Goal: Information Seeking & Learning: Learn about a topic

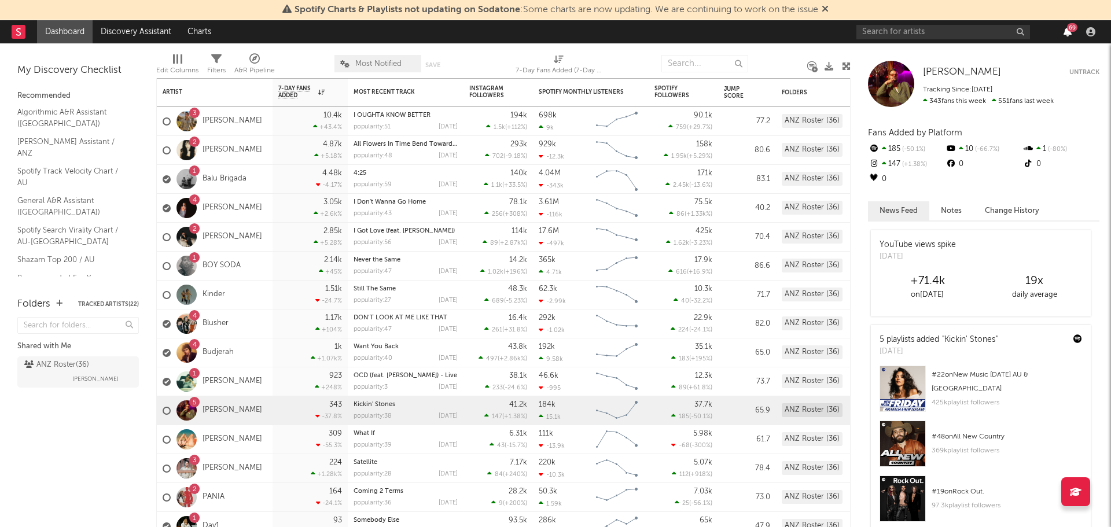
click at [1064, 32] on icon "button" at bounding box center [1068, 31] width 8 height 9
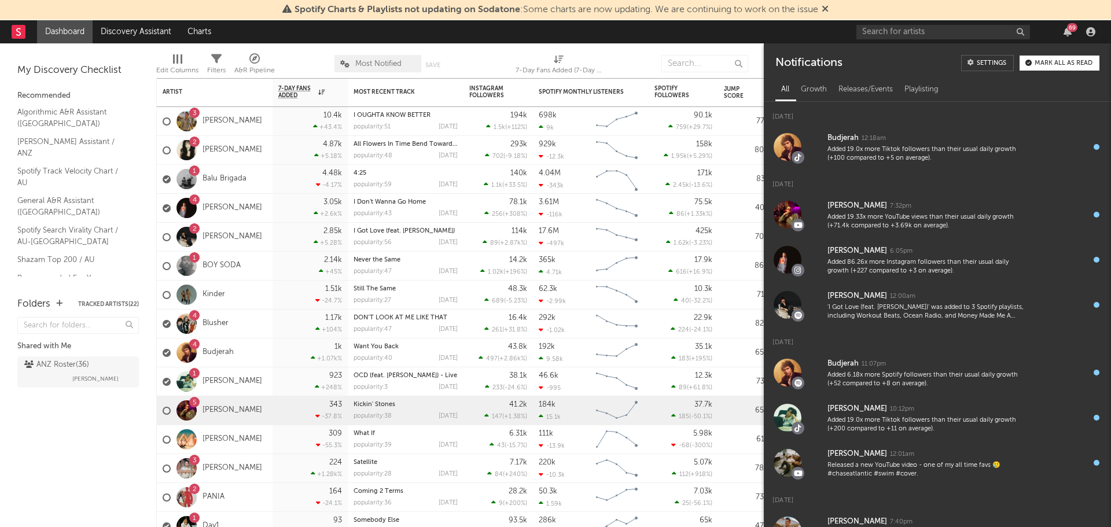
click at [1082, 64] on div "Mark all as read" at bounding box center [1064, 63] width 58 height 6
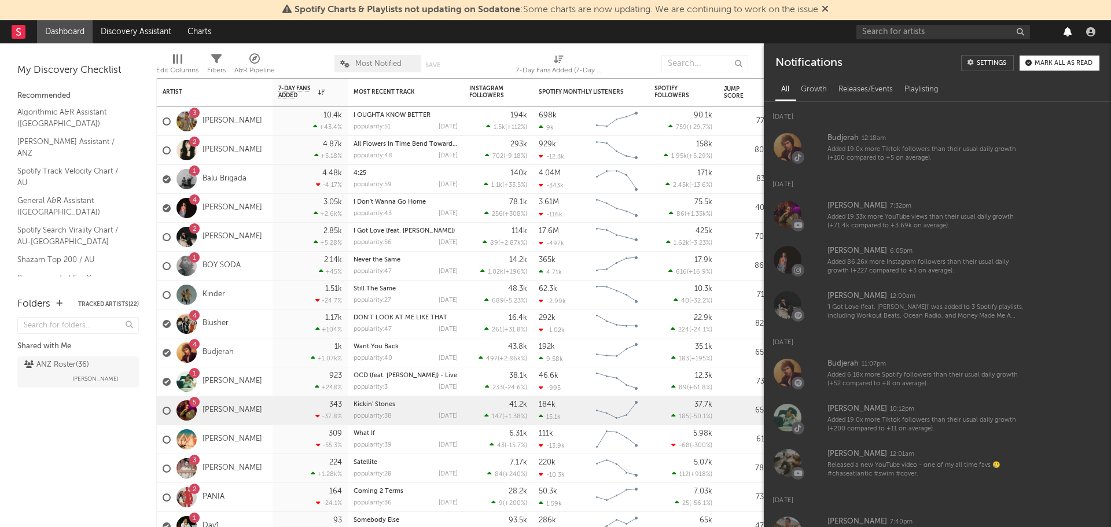
click at [1064, 35] on icon "button" at bounding box center [1068, 31] width 8 height 9
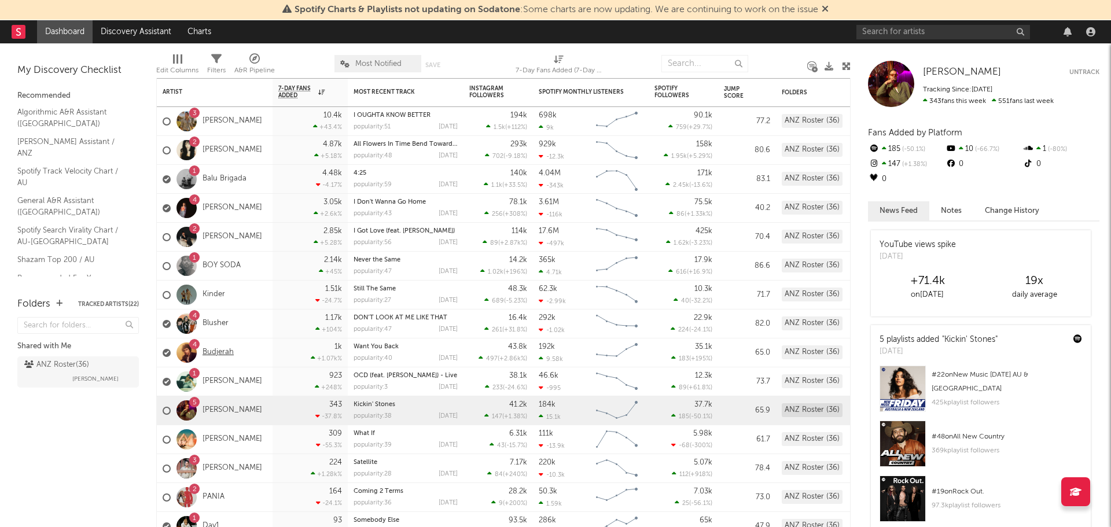
click at [221, 349] on link "Budjerah" at bounding box center [218, 353] width 31 height 10
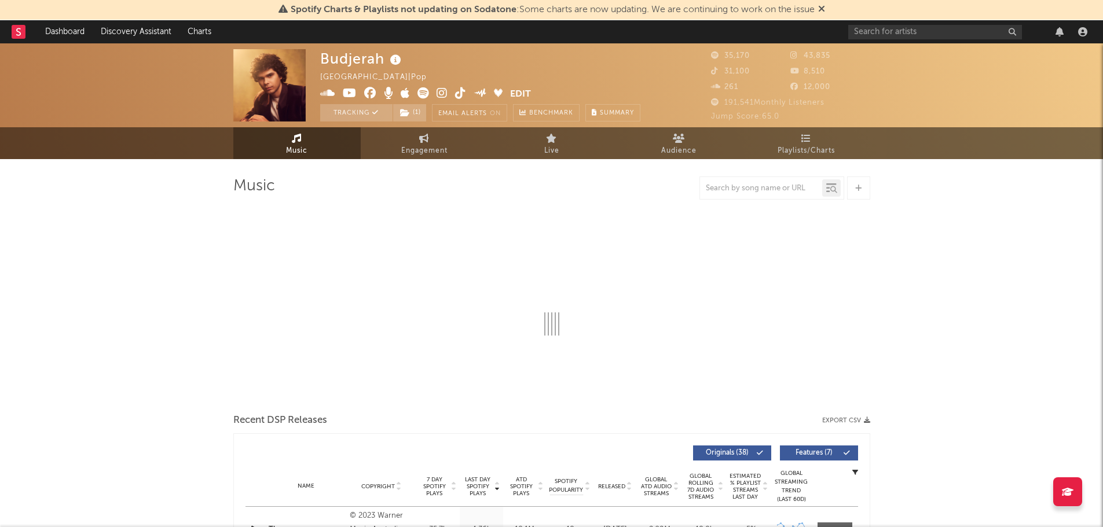
select select "6m"
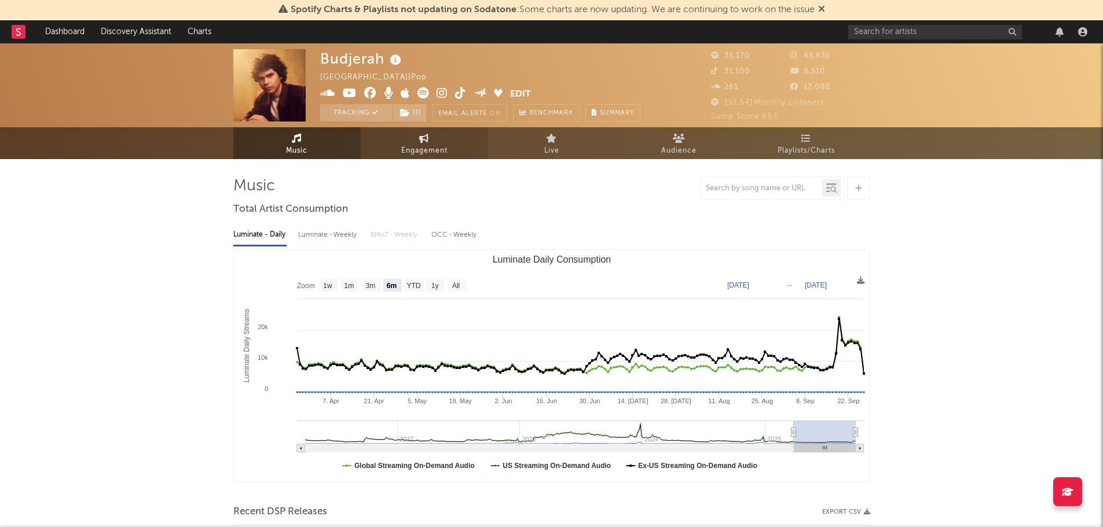
click at [416, 155] on span "Engagement" at bounding box center [424, 151] width 46 height 14
select select "1w"
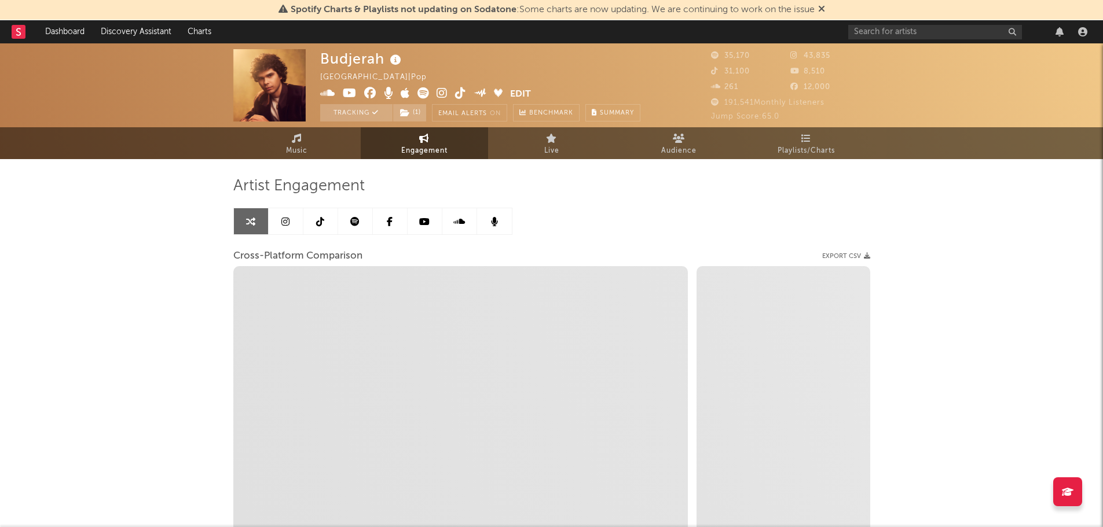
select select "1m"
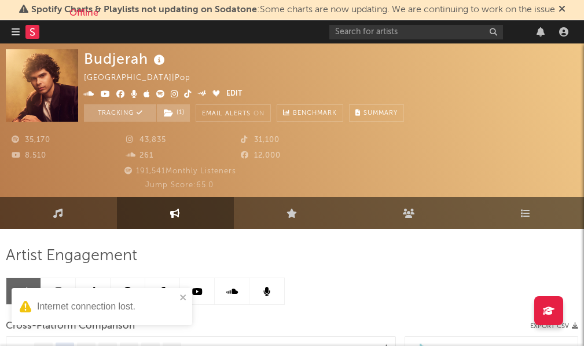
select select "1m"
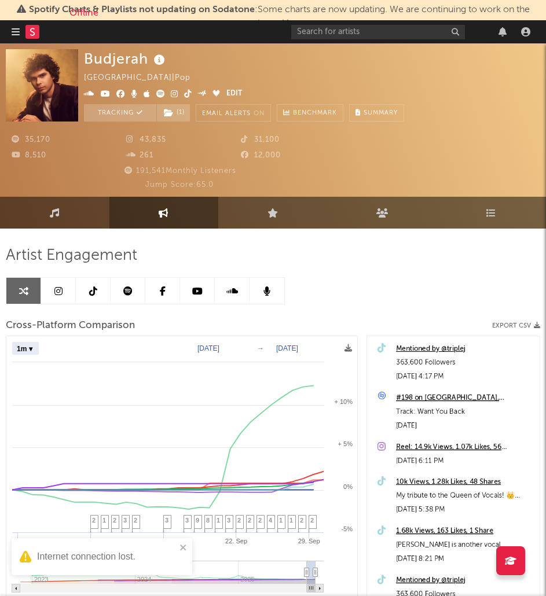
select select "1m"
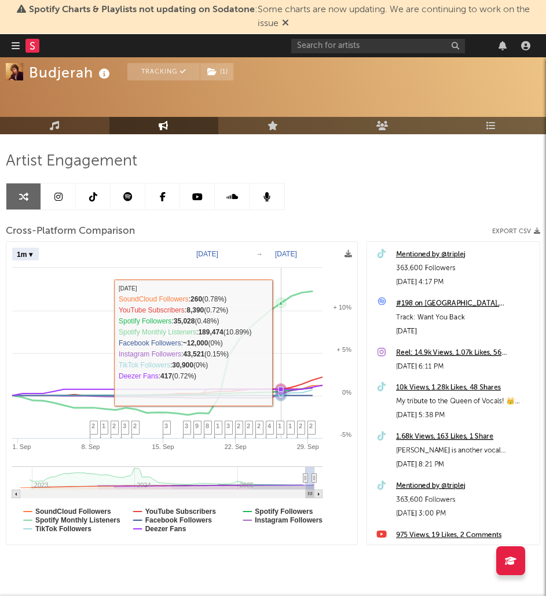
scroll to position [113, 0]
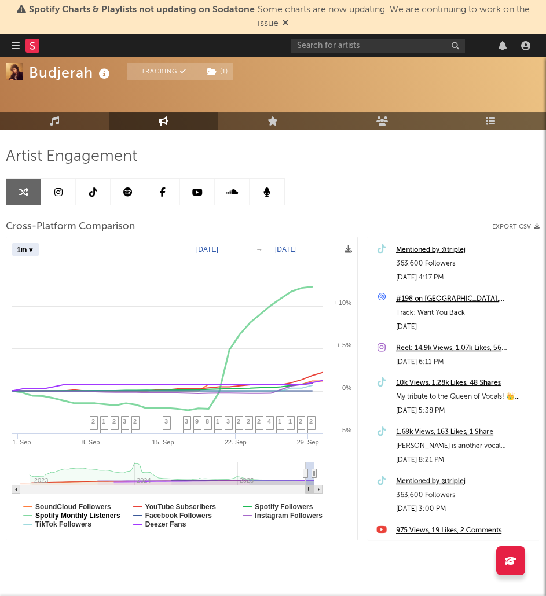
click at [108, 517] on text "Spotify Monthly Listeners" at bounding box center [77, 516] width 85 height 8
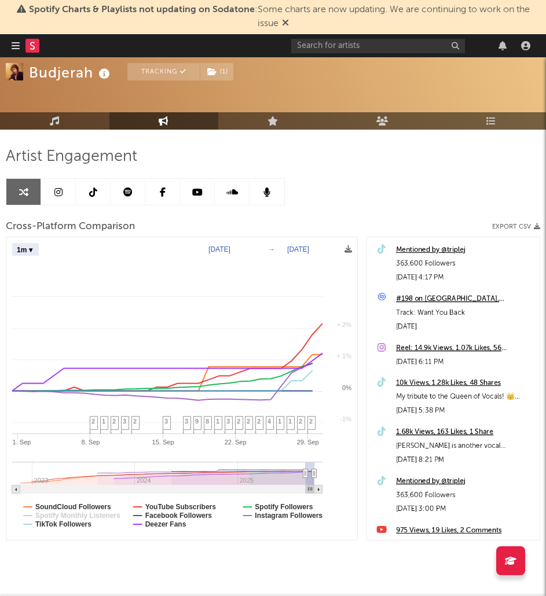
select select "1m"
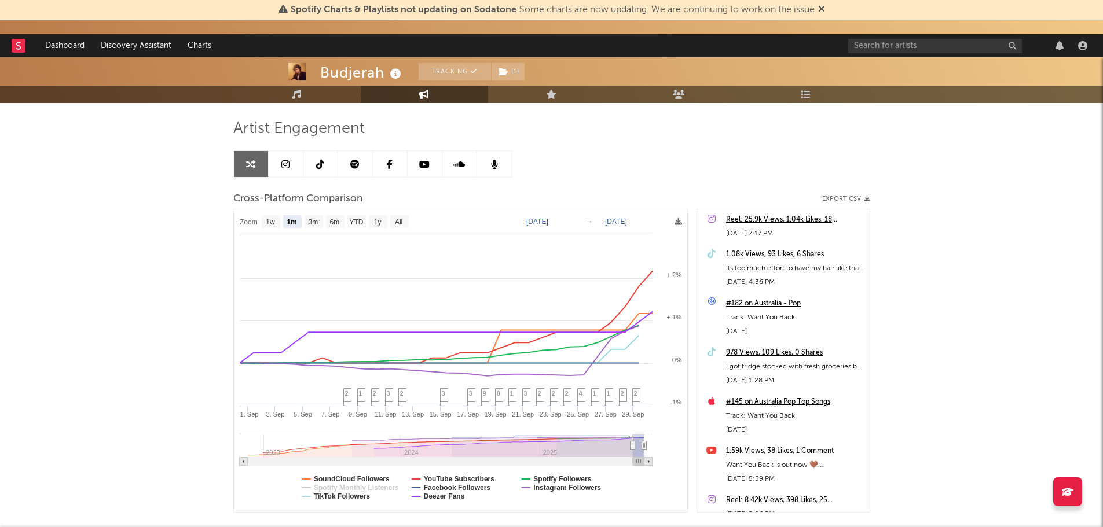
scroll to position [43, 0]
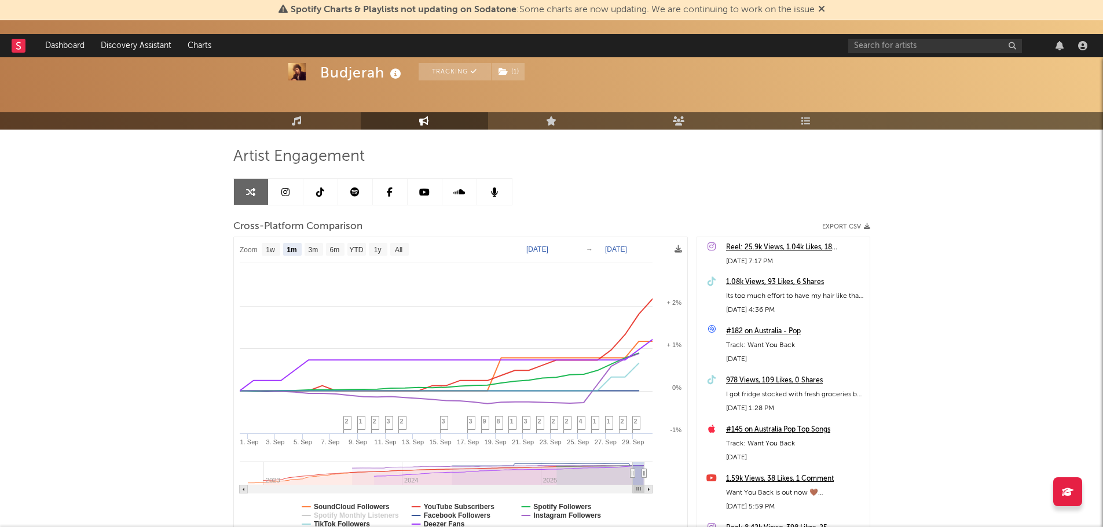
select select "1m"
click at [19, 48] on rect at bounding box center [19, 46] width 14 height 14
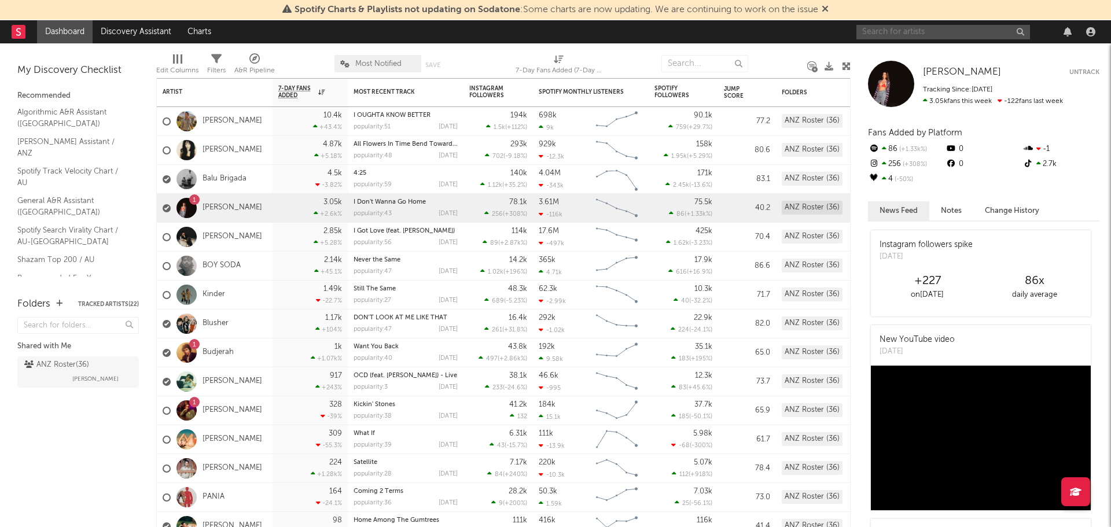
click at [945, 32] on input "text" at bounding box center [944, 32] width 174 height 14
click at [914, 32] on input "[PERSON_NAME] holiday" at bounding box center [944, 32] width 174 height 14
click at [912, 27] on input "[PERSON_NAME] holiday" at bounding box center [944, 32] width 174 height 14
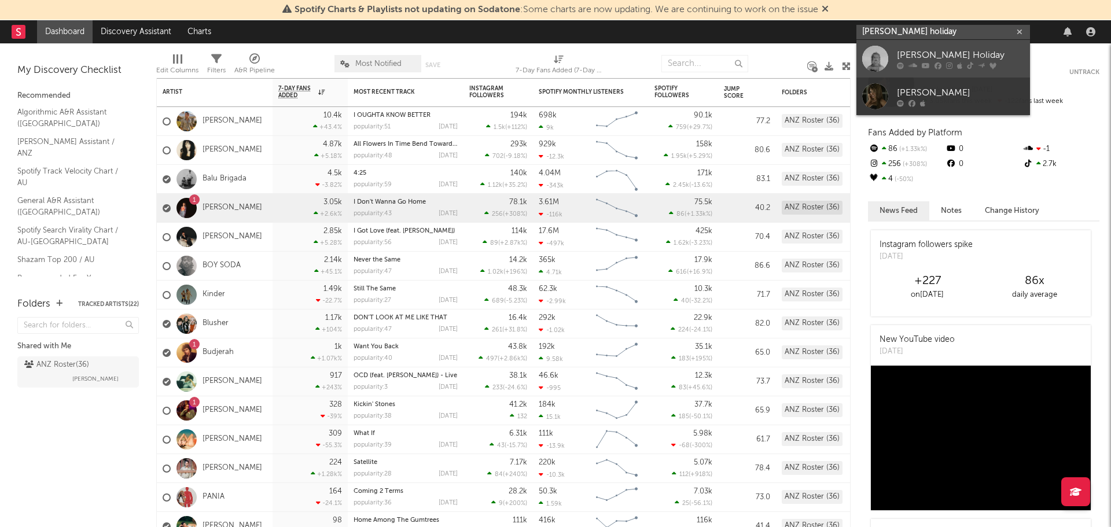
type input "[PERSON_NAME] holiday"
click at [878, 56] on div at bounding box center [875, 59] width 26 height 26
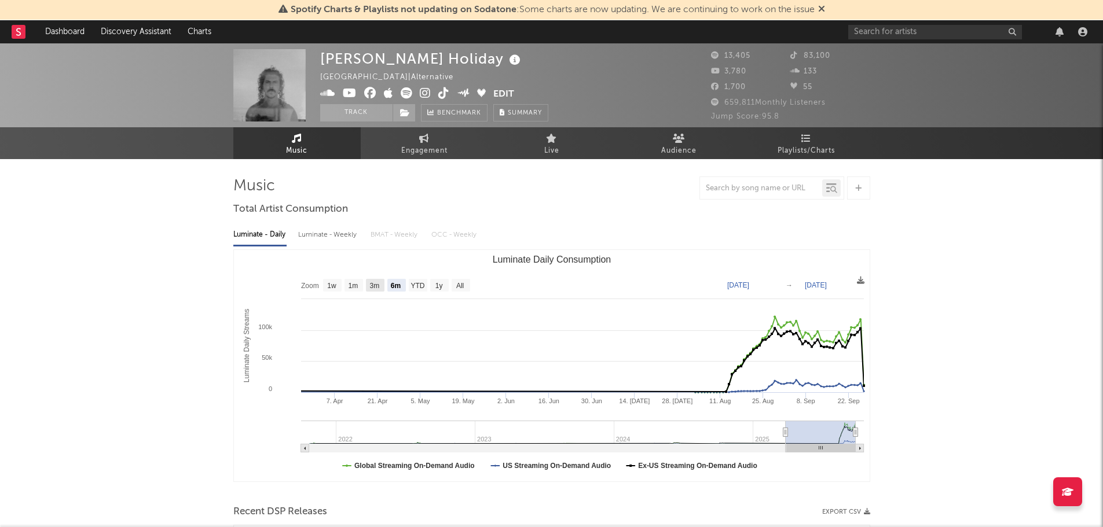
click at [376, 290] on text "3m" at bounding box center [374, 286] width 10 height 8
select select "3m"
type input "[DATE]"
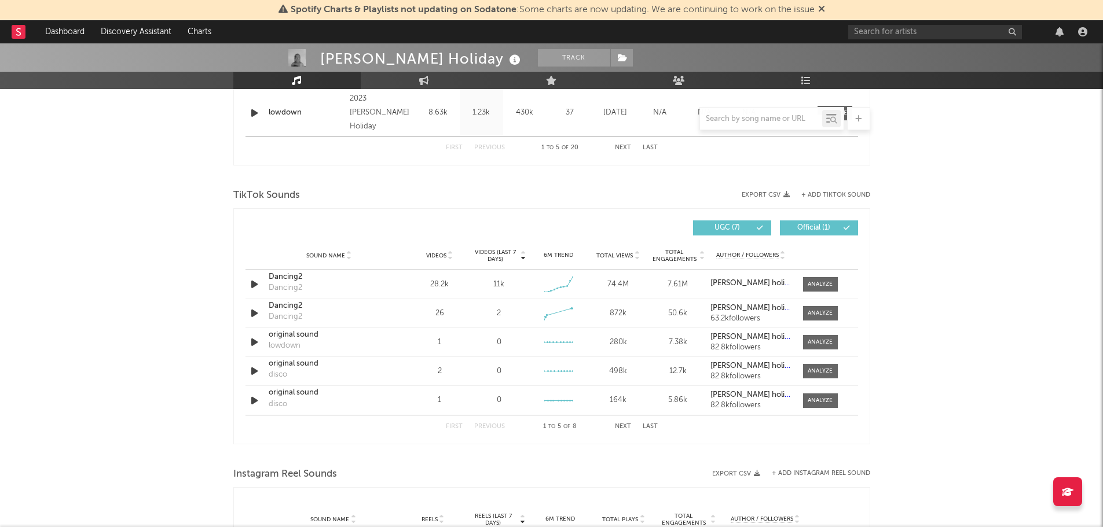
scroll to position [694, 0]
click at [822, 281] on div at bounding box center [819, 284] width 25 height 9
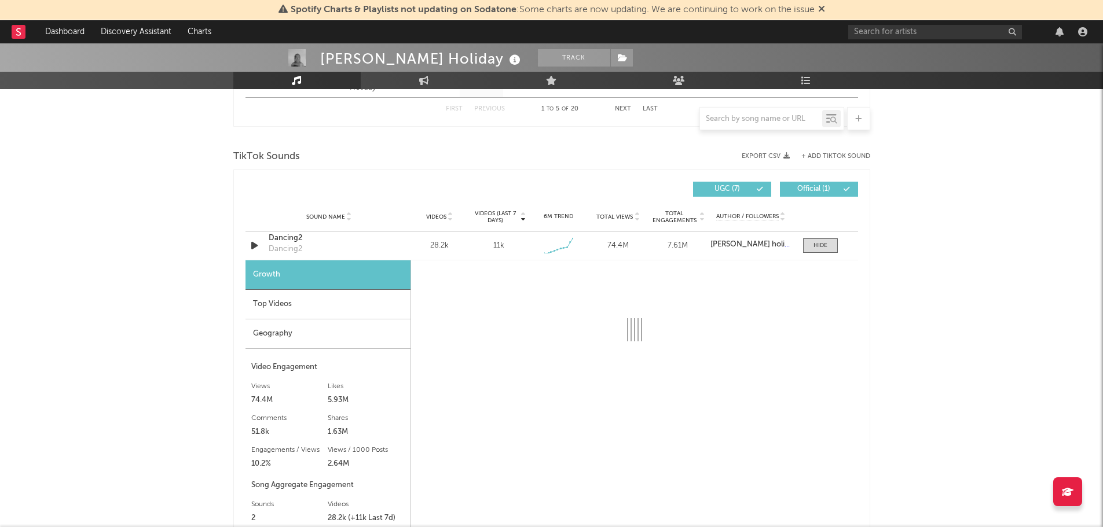
select select "1w"
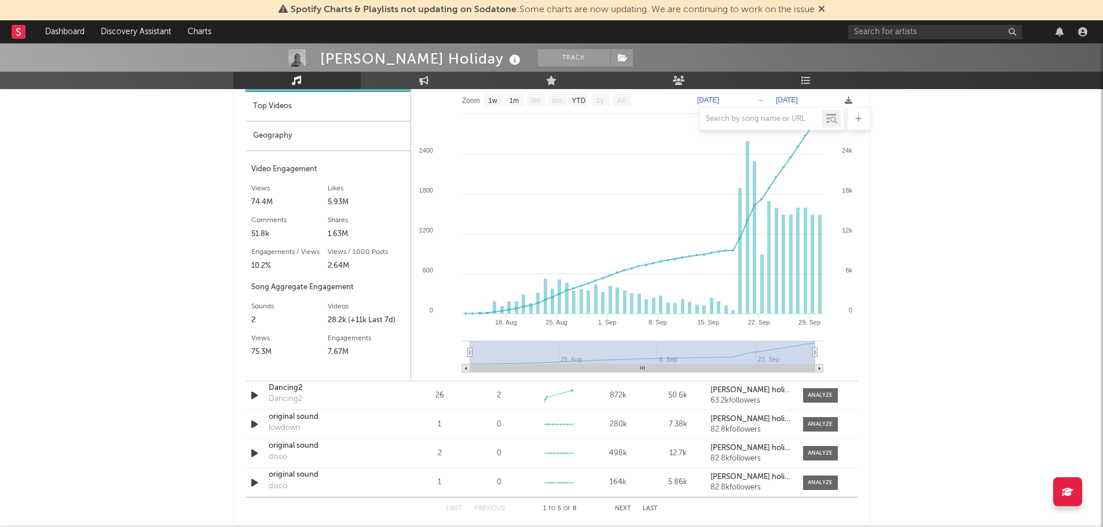
scroll to position [926, 0]
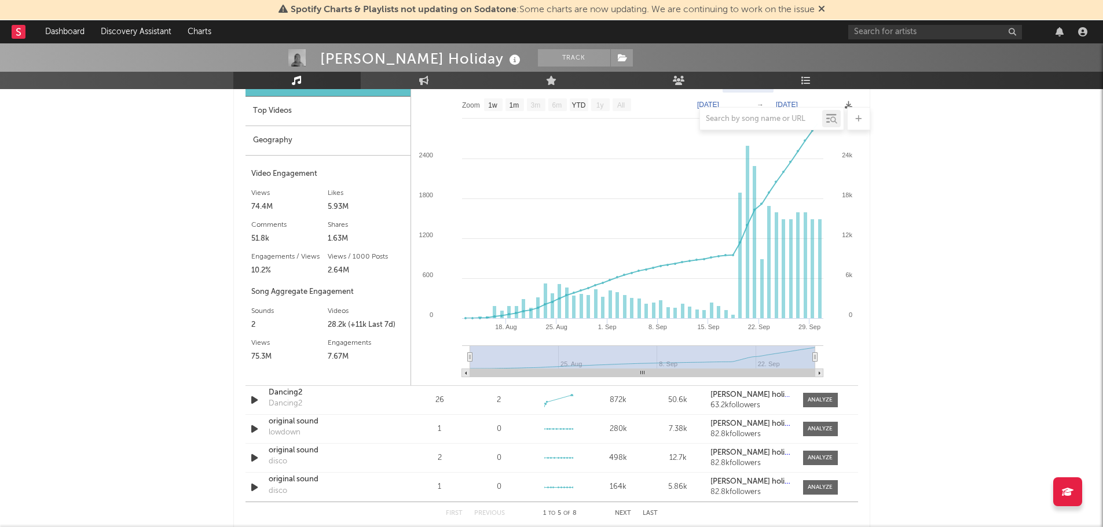
click at [6, 37] on nav "Dashboard Discovery Assistant Charts" at bounding box center [551, 31] width 1103 height 23
click at [19, 33] on rect at bounding box center [19, 32] width 14 height 14
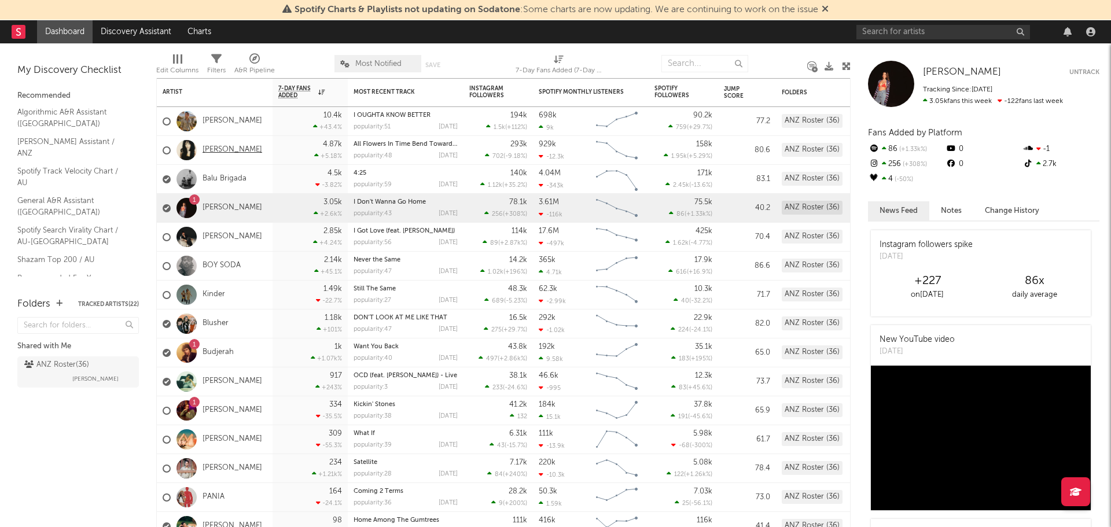
click at [240, 148] on link "[PERSON_NAME]" at bounding box center [233, 150] width 60 height 10
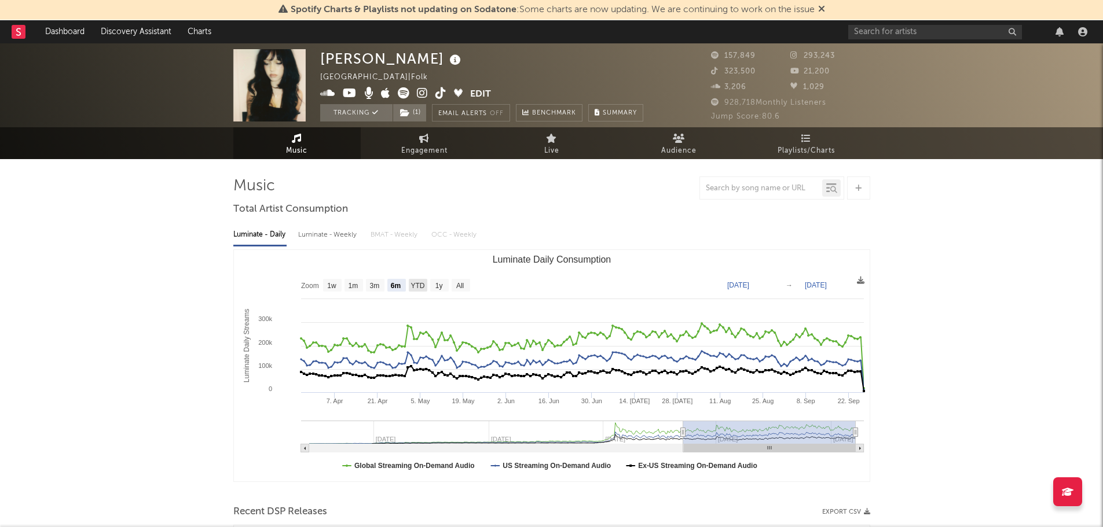
click at [416, 282] on text "YTD" at bounding box center [417, 286] width 14 height 8
select select "YTD"
type input "[DATE]"
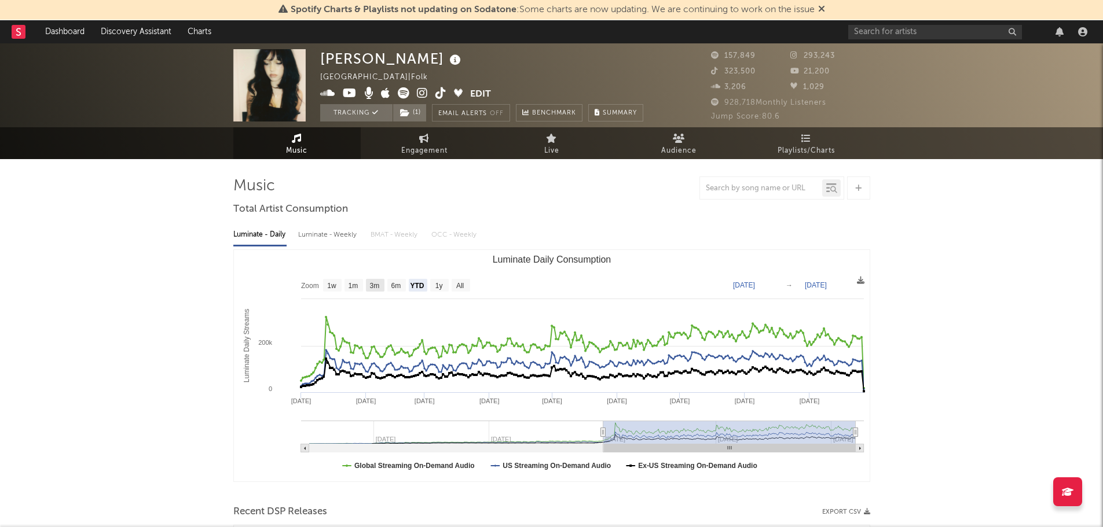
click at [379, 289] on text "3m" at bounding box center [374, 286] width 10 height 8
select select "3m"
type input "[DATE]"
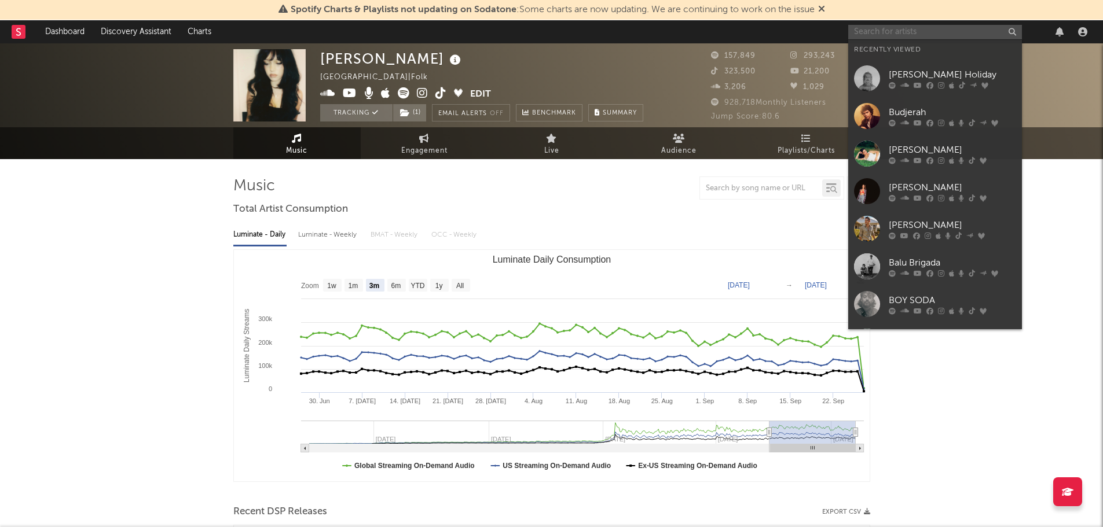
click at [897, 36] on input "text" at bounding box center [935, 32] width 174 height 14
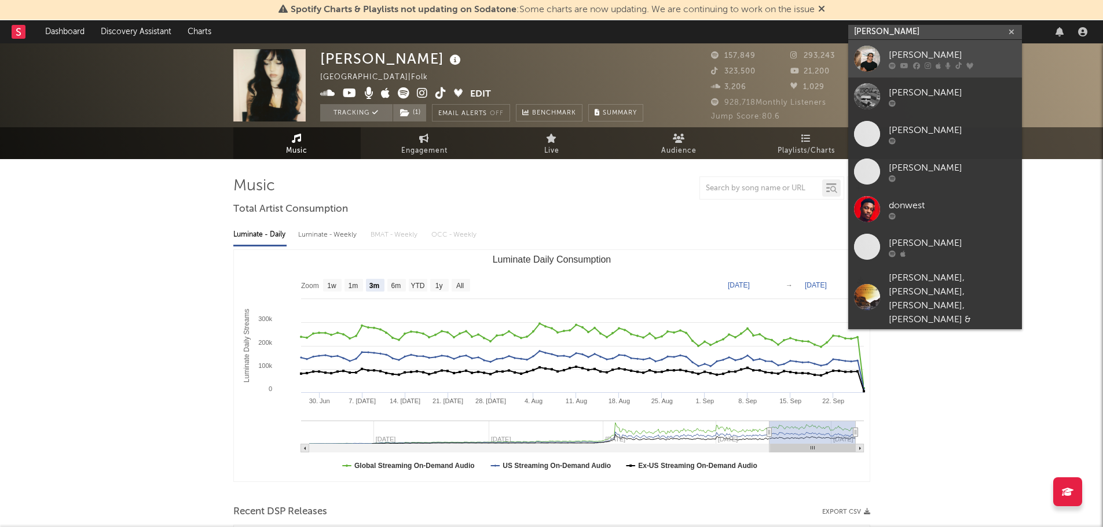
type input "[PERSON_NAME]"
click at [866, 70] on div at bounding box center [867, 59] width 26 height 26
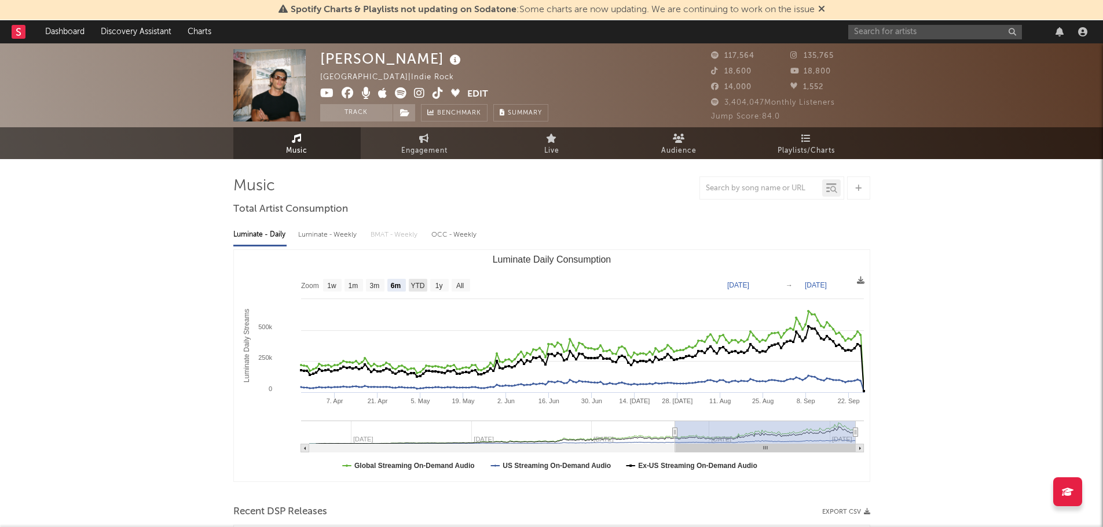
click at [422, 282] on text "YTD" at bounding box center [417, 286] width 14 height 8
select select "YTD"
type input "[DATE]"
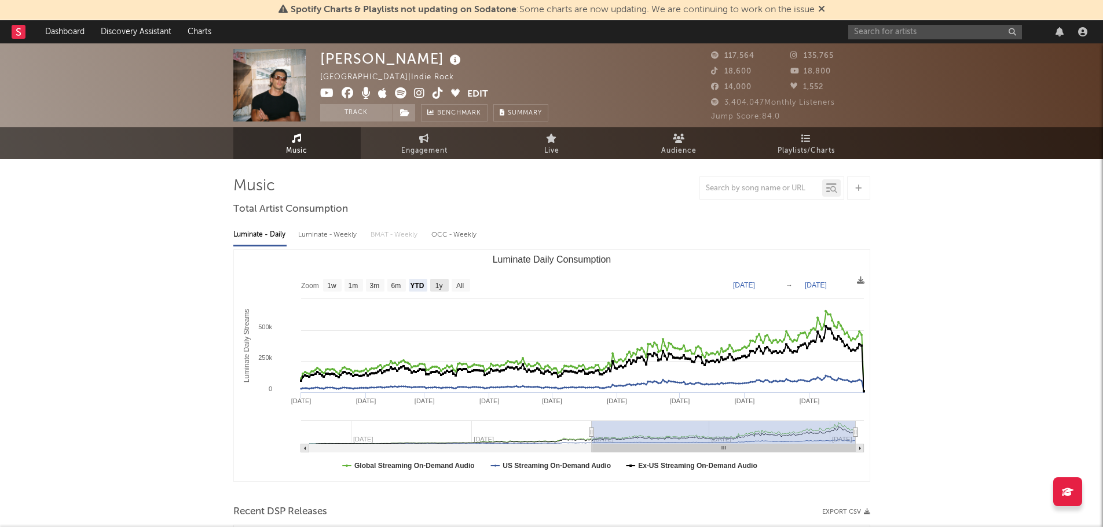
click at [442, 288] on text "1y" at bounding box center [439, 286] width 8 height 8
select select "1y"
type input "[DATE]"
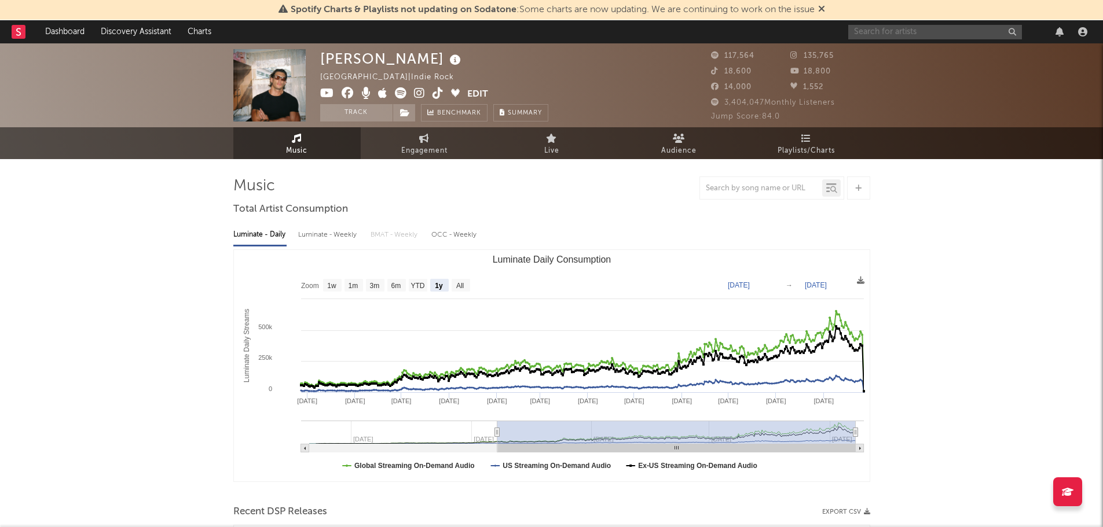
click at [941, 37] on input "text" at bounding box center [935, 32] width 174 height 14
type input "s"
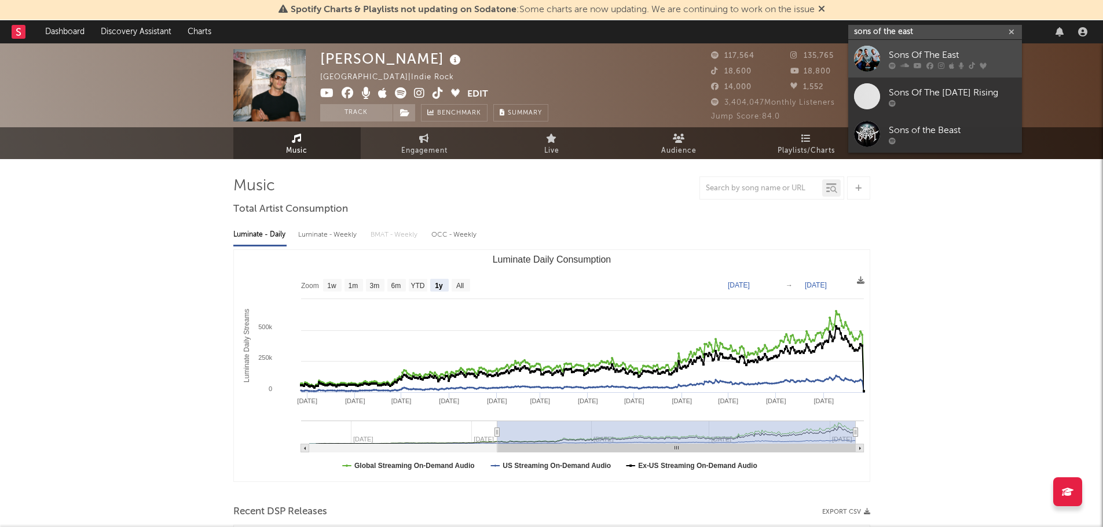
type input "sons of the east"
click at [868, 53] on div at bounding box center [867, 59] width 26 height 26
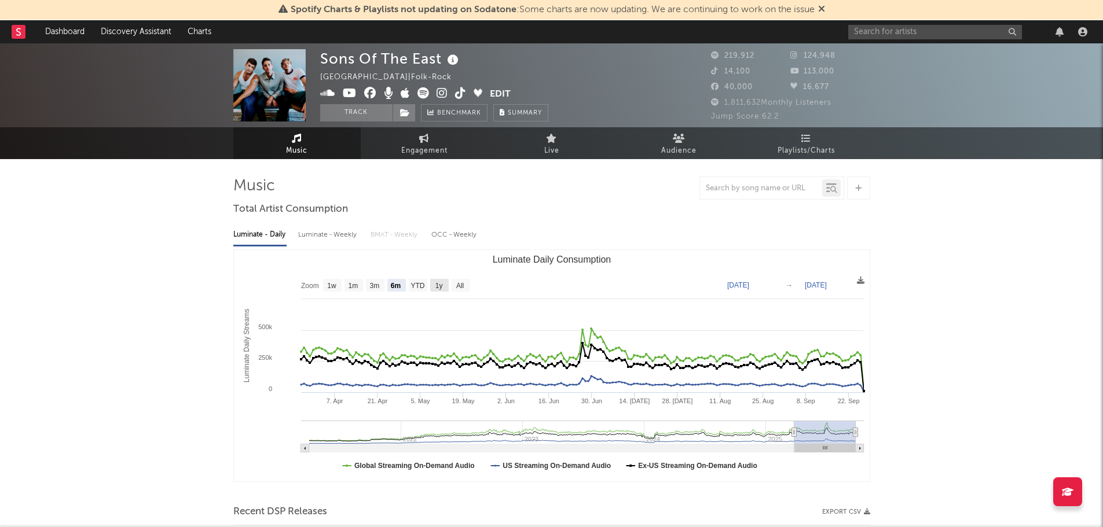
click at [446, 284] on rect "Luminate Daily Consumption" at bounding box center [439, 285] width 19 height 13
select select "1y"
type input "[DATE]"
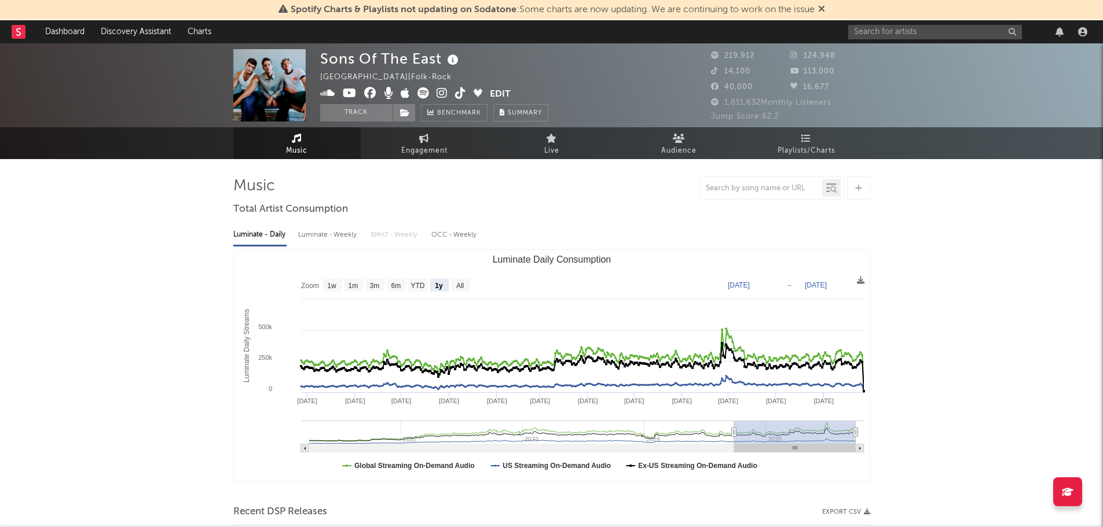
click at [428, 289] on rect "Luminate Daily Consumption" at bounding box center [551, 365] width 635 height 231
click at [416, 283] on text "YTD" at bounding box center [417, 286] width 14 height 8
select select "YTD"
type input "[DATE]"
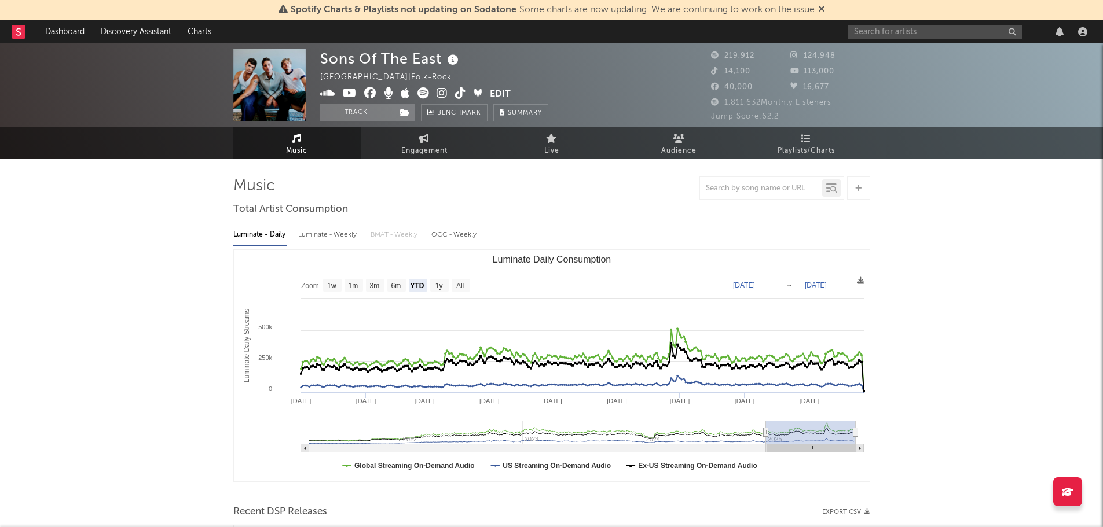
click at [20, 30] on rect at bounding box center [19, 32] width 14 height 14
